Goal: Task Accomplishment & Management: Use online tool/utility

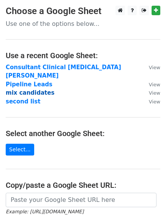
click at [26, 90] on strong "mix candidates" at bounding box center [30, 93] width 49 height 7
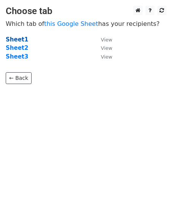
click at [19, 40] on strong "Sheet1" at bounding box center [17, 39] width 22 height 7
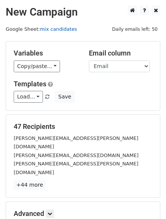
click at [53, 29] on link "mix candidates" at bounding box center [58, 29] width 37 height 6
